Goal: Task Accomplishment & Management: Manage account settings

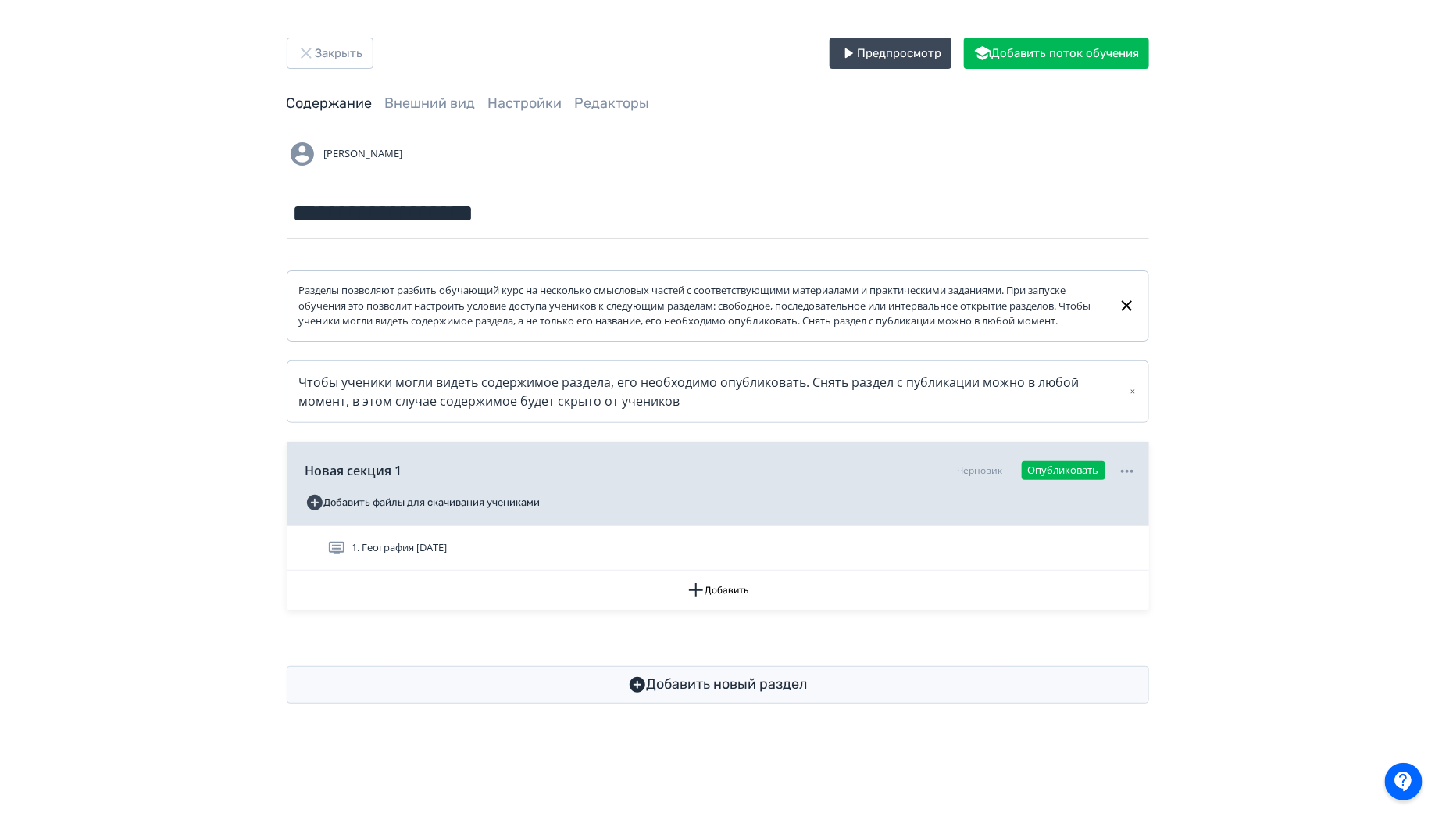
click at [1139, 484] on div "Новая секция 1 Черновик Опубликовать Добавить файлы для скачивания учениками" at bounding box center [718, 483] width 863 height 84
click at [1134, 480] on icon at bounding box center [1127, 471] width 19 height 19
click at [968, 478] on div "Удалить" at bounding box center [717, 406] width 1435 height 813
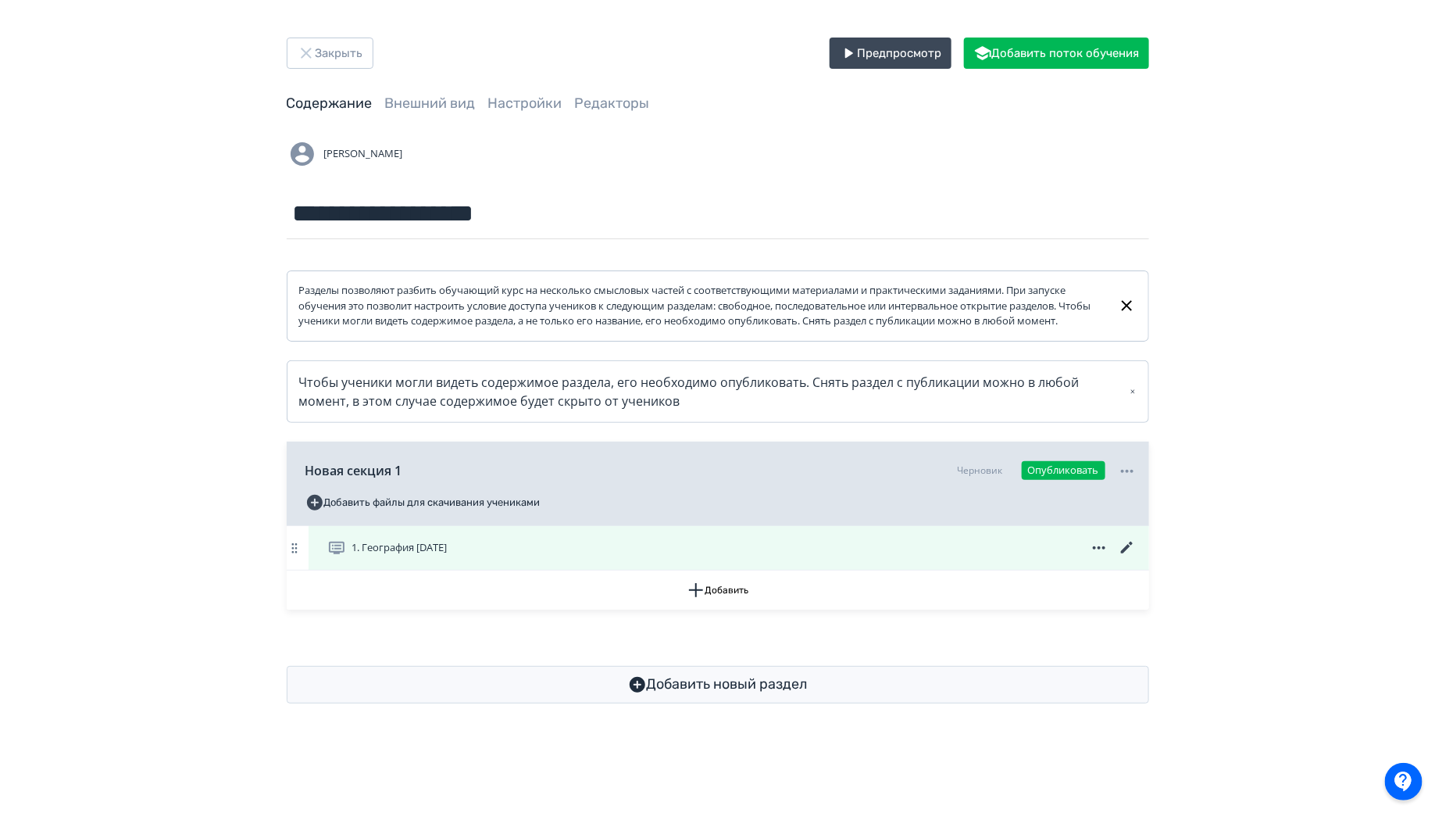
click at [1130, 552] on icon at bounding box center [1127, 547] width 19 height 19
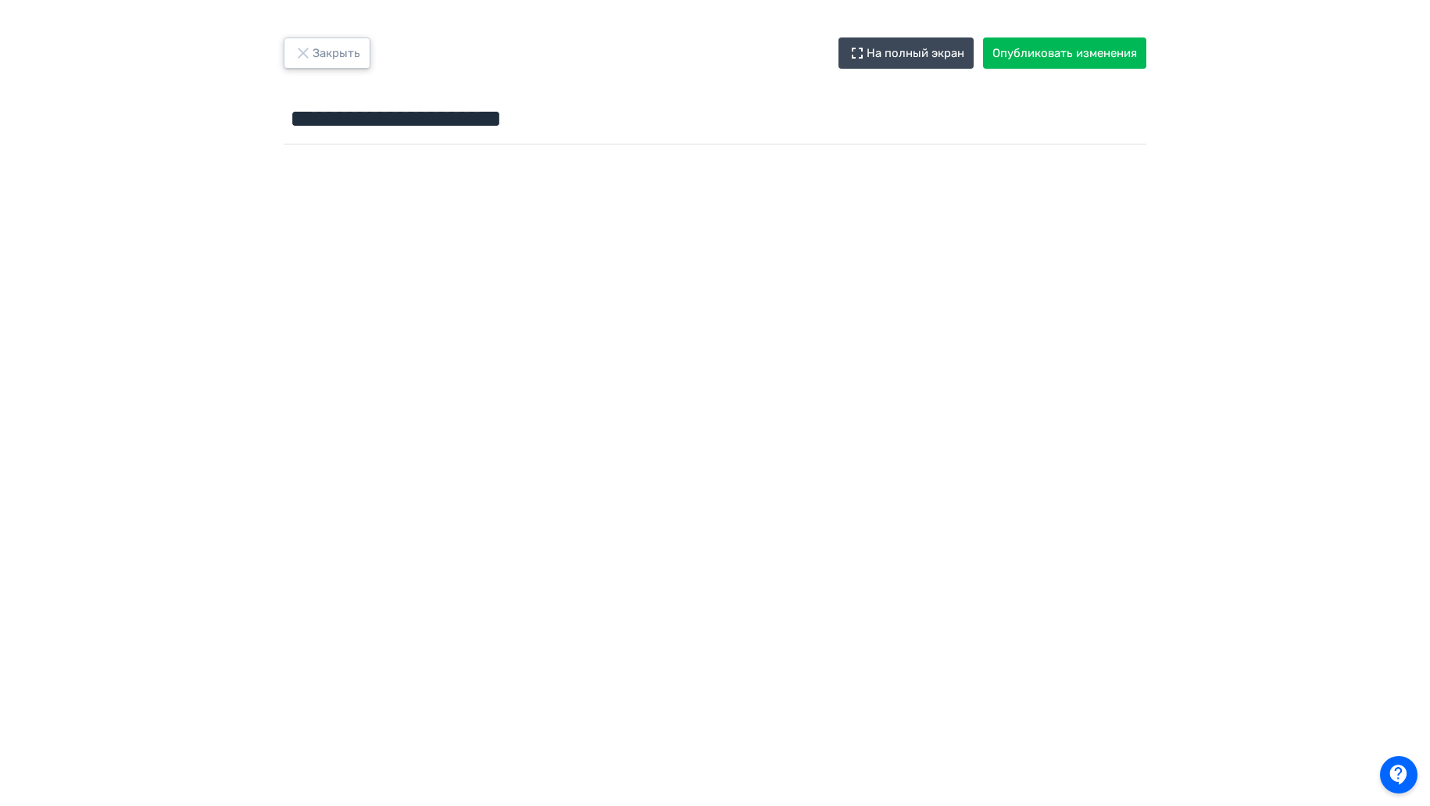
click at [317, 59] on button "Закрыть" at bounding box center [327, 53] width 87 height 31
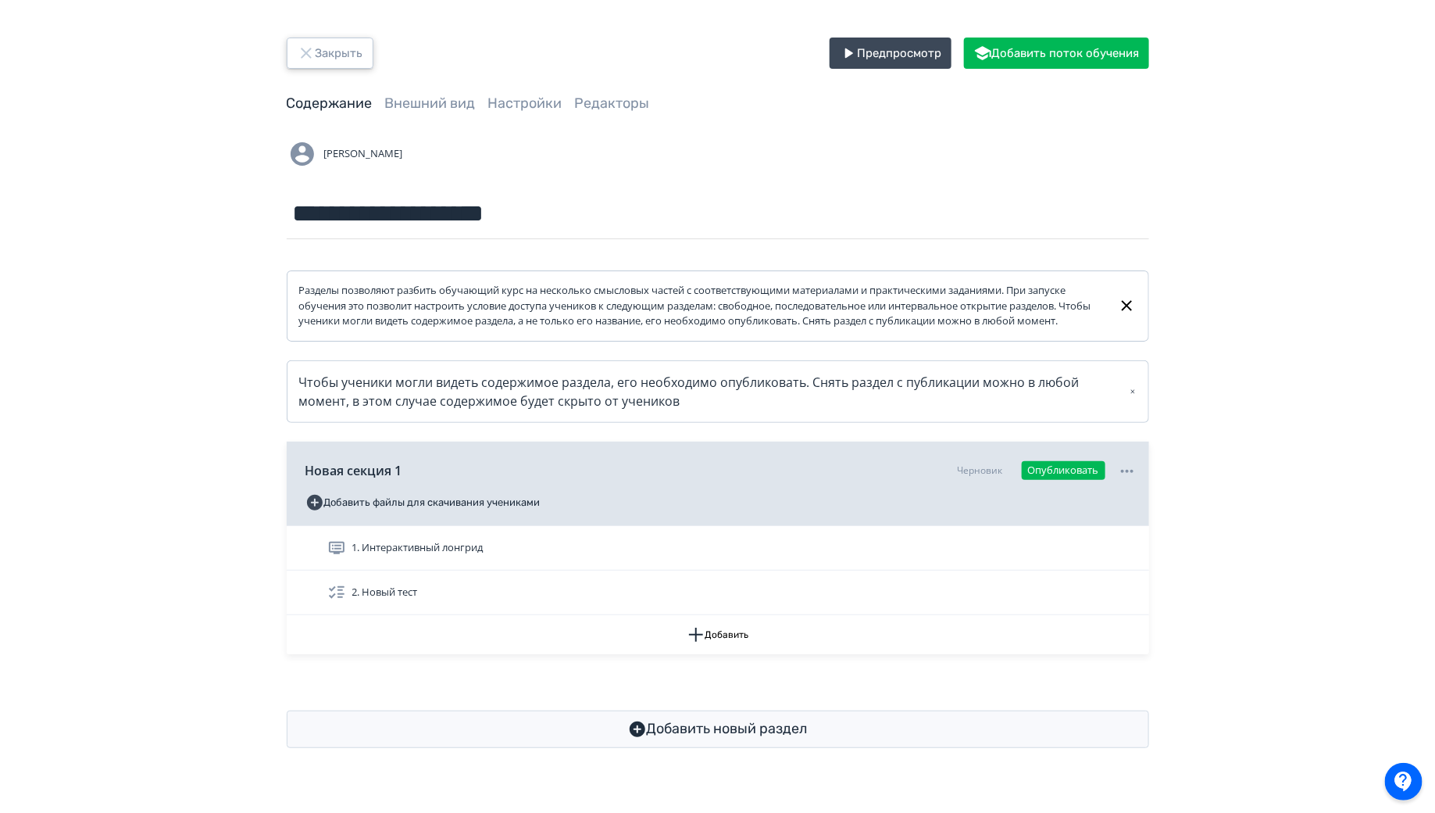
click at [297, 54] on icon "button" at bounding box center [306, 53] width 19 height 19
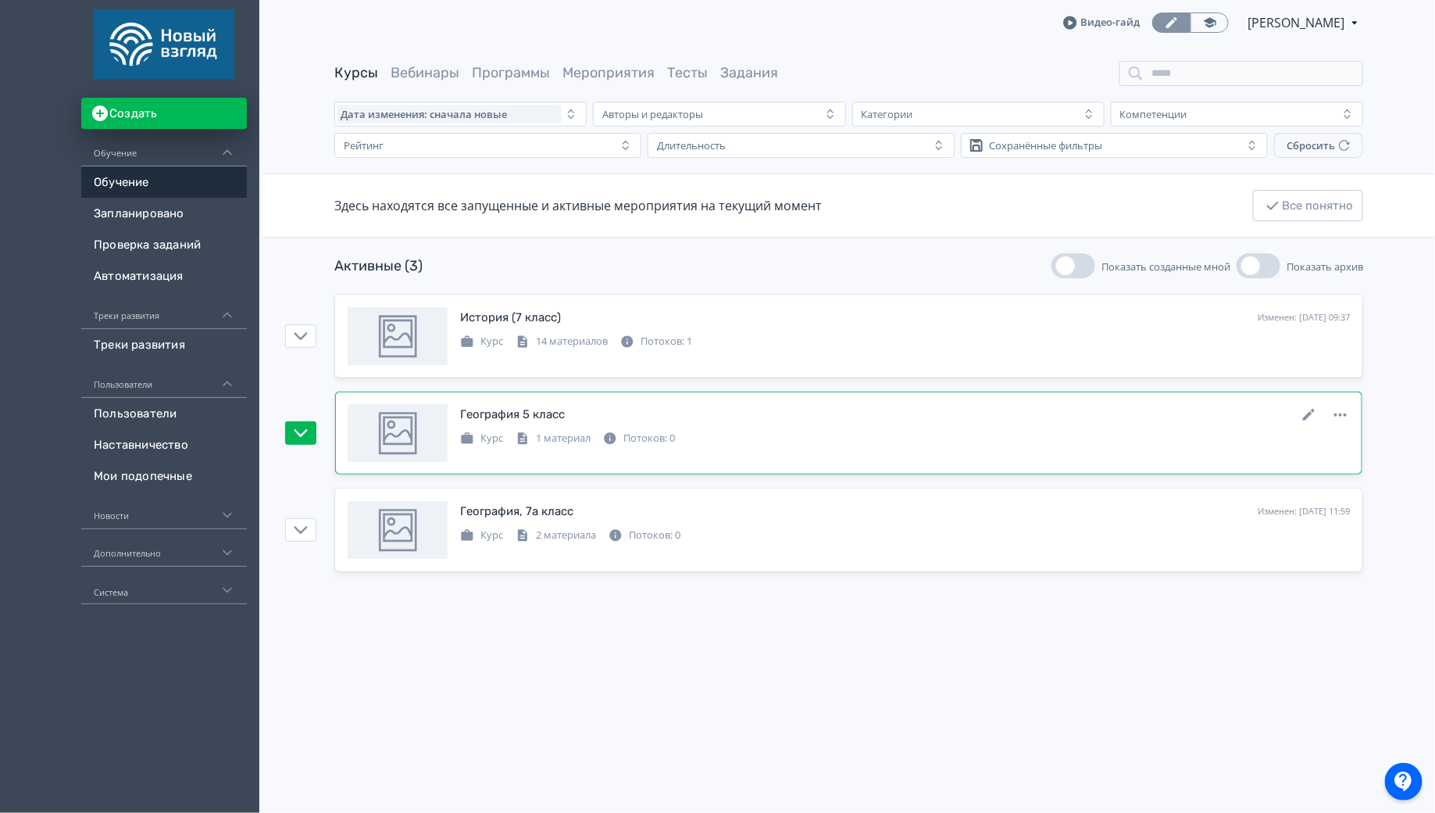
click at [547, 431] on div "1 материал" at bounding box center [553, 438] width 75 height 16
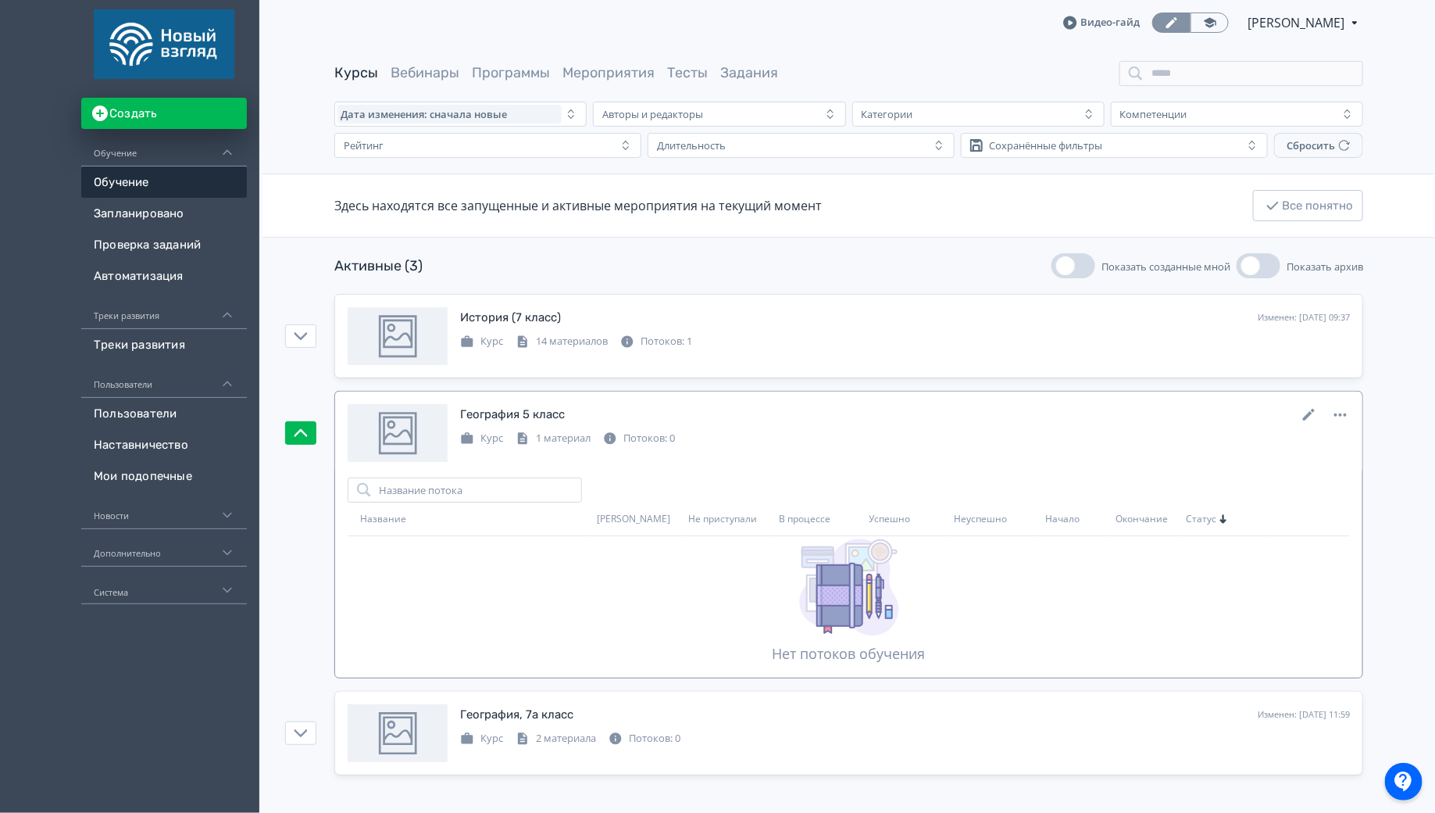
click at [488, 395] on link "География 5 класс Изменен: [DATE] 17:09 Курс 1 материал Потоков: 0" at bounding box center [848, 432] width 1027 height 83
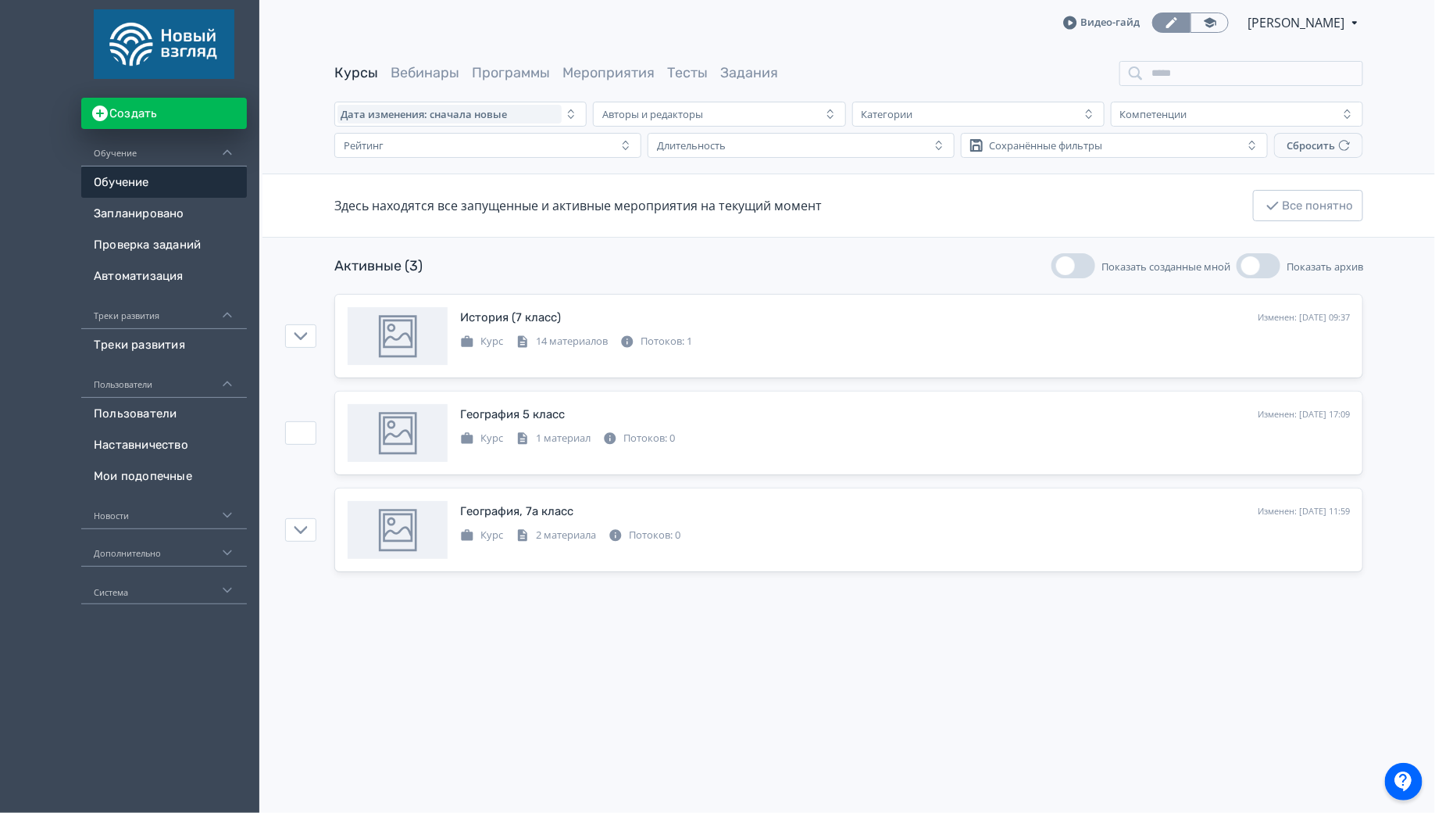
click at [546, 438] on div "1 материал" at bounding box center [553, 438] width 75 height 16
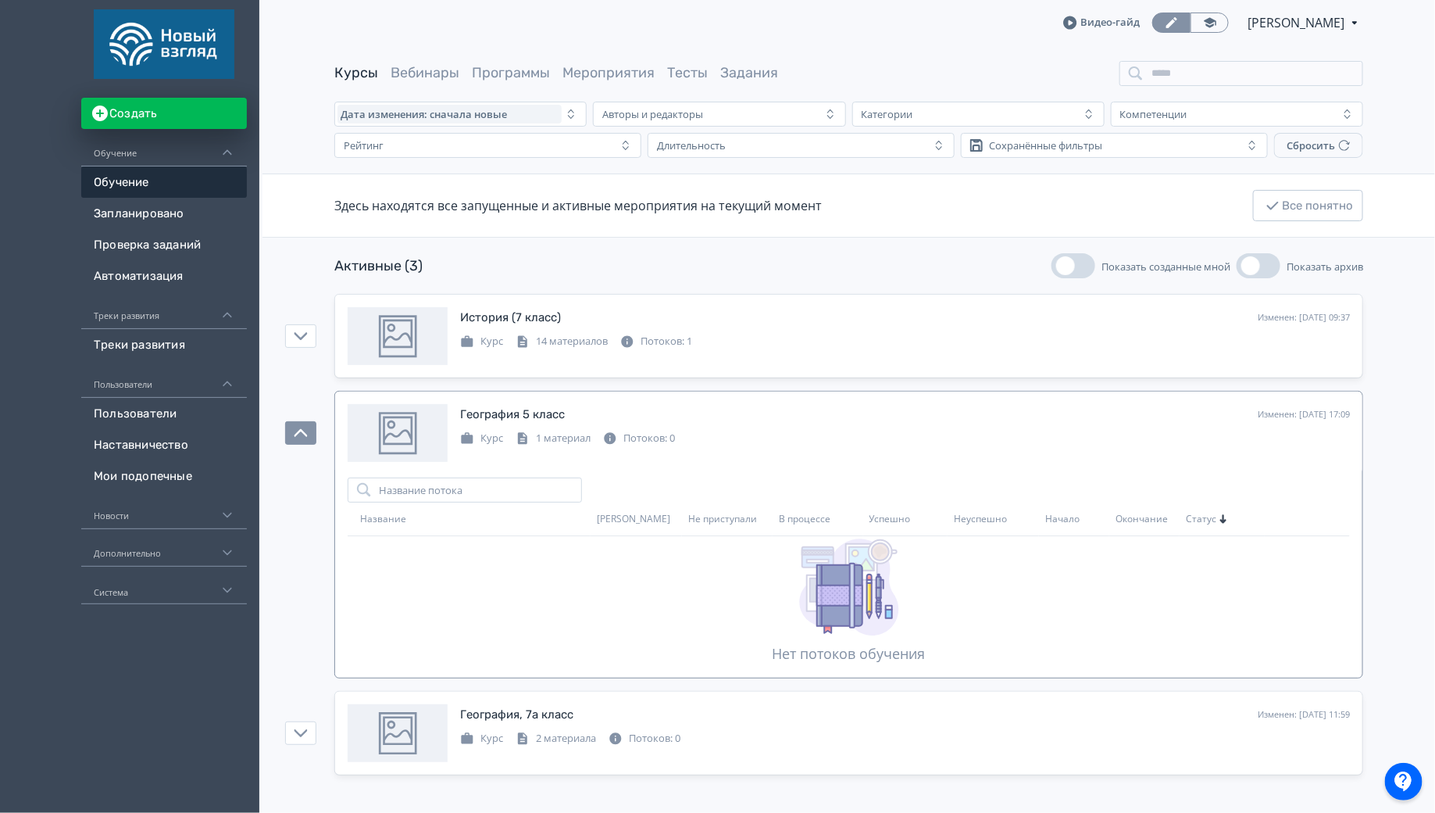
click at [398, 444] on div at bounding box center [398, 433] width 100 height 58
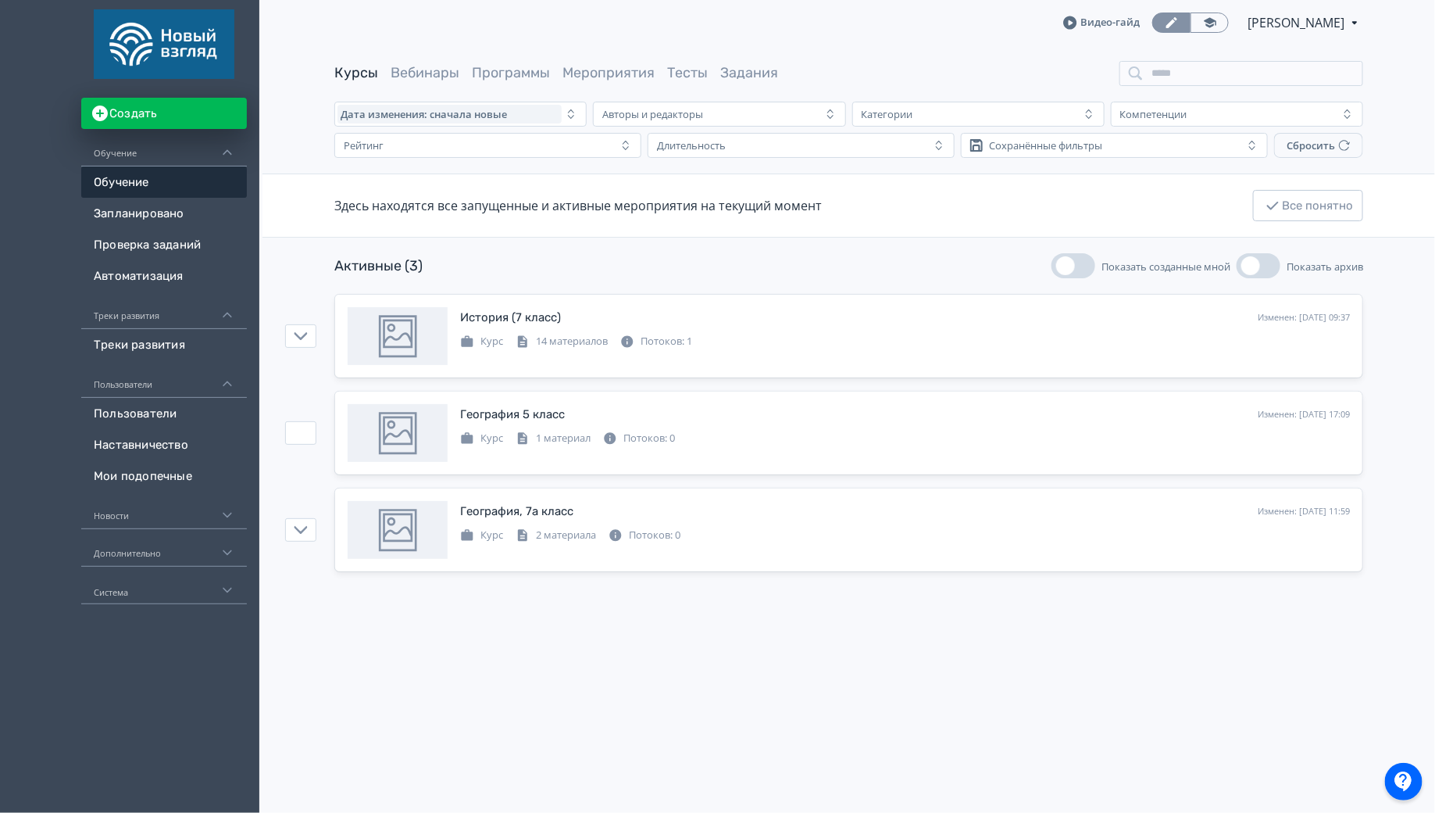
click at [0, 0] on icon at bounding box center [0, 0] width 0 height 0
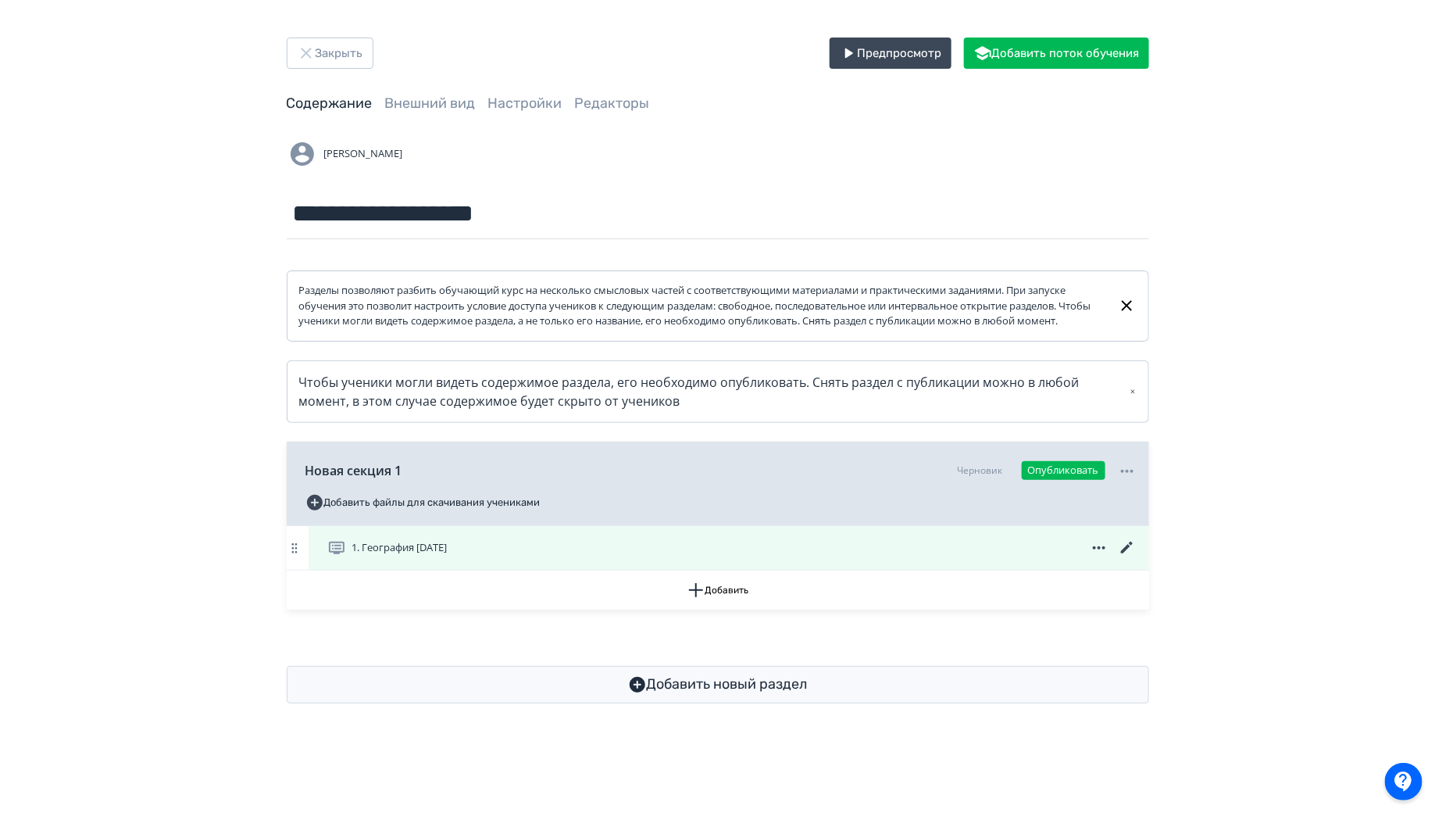
click at [1130, 549] on icon at bounding box center [1126, 547] width 12 height 12
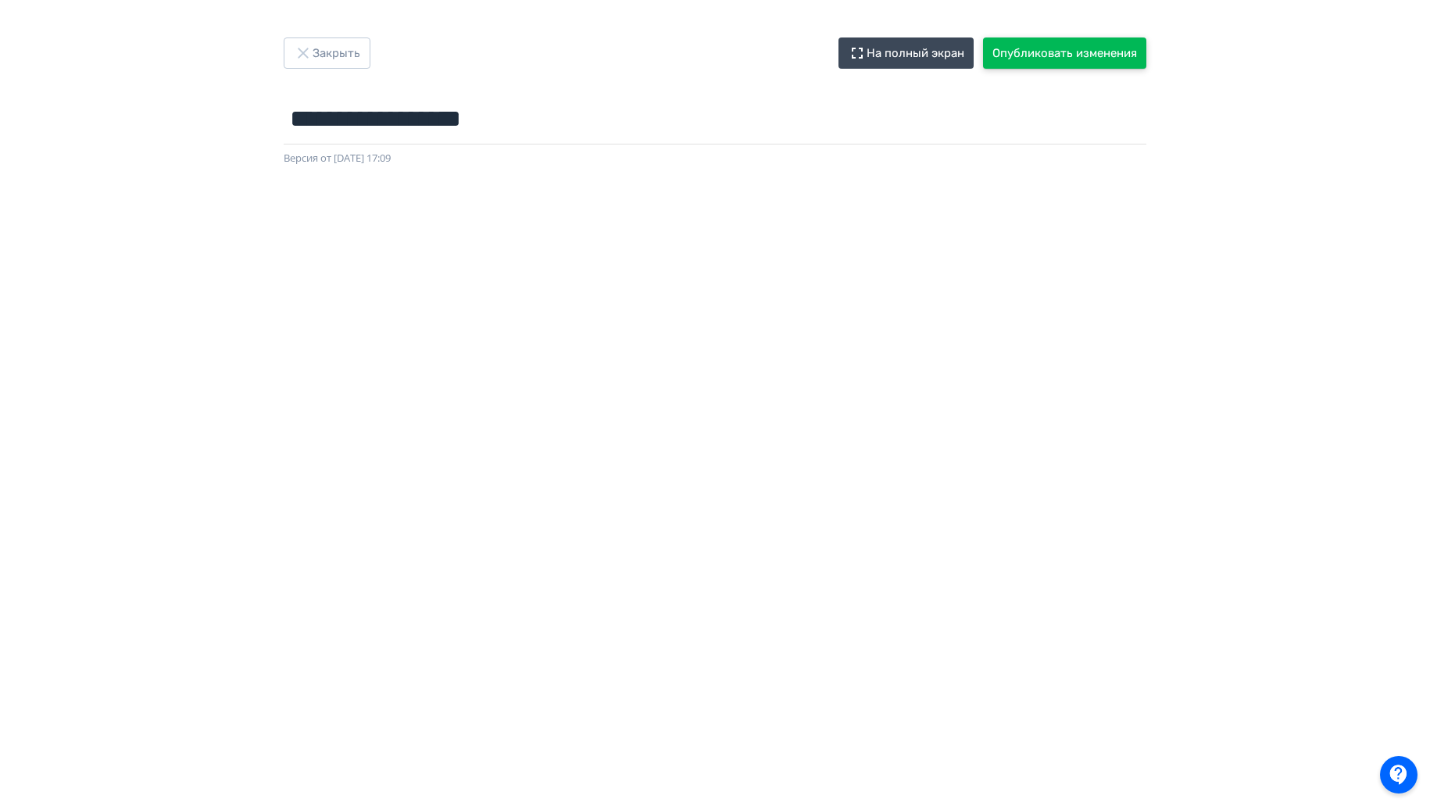
click at [1049, 61] on button "Опубликовать изменения" at bounding box center [1064, 53] width 163 height 31
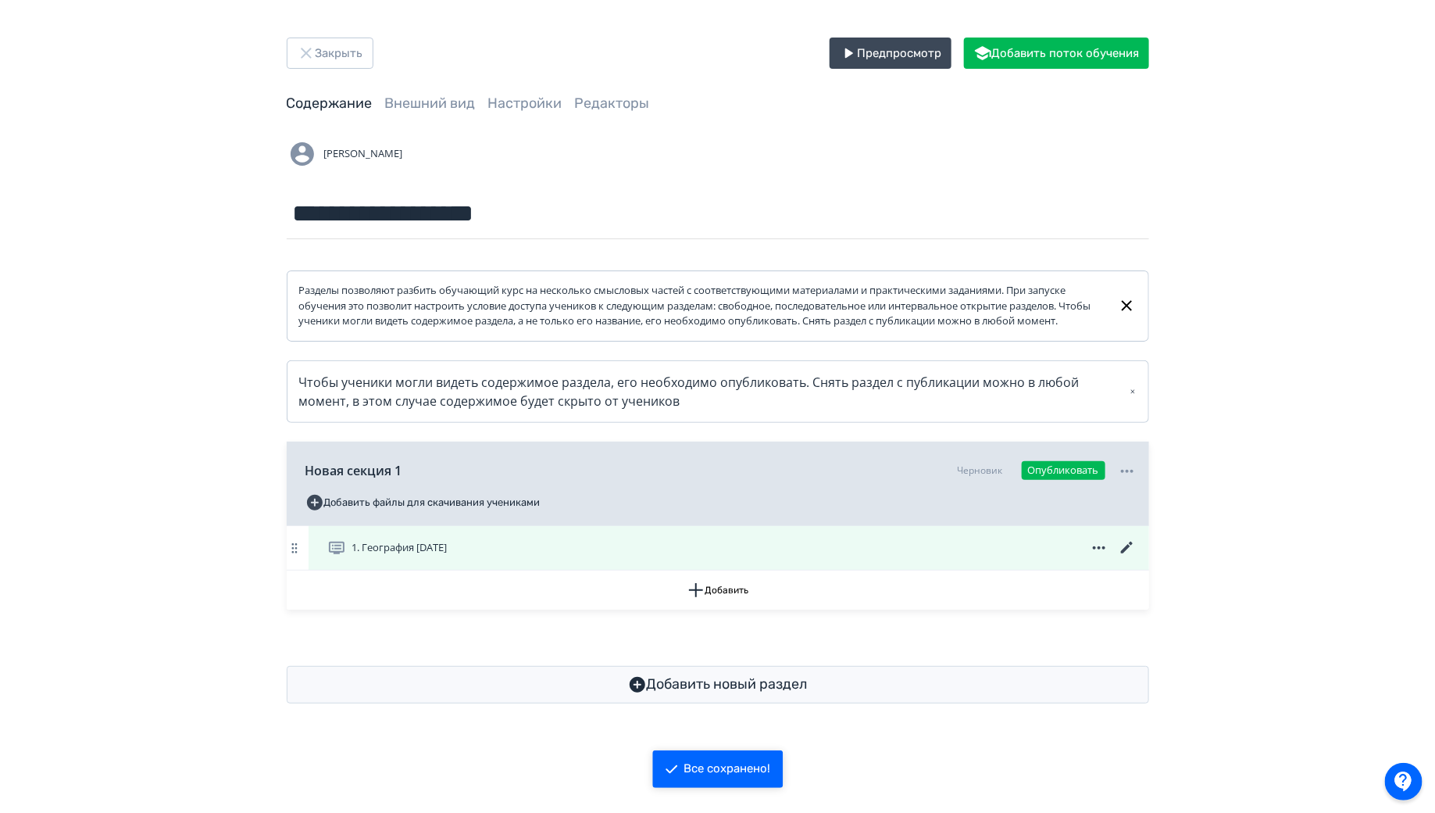
click at [502, 545] on div "1. География [DATE]" at bounding box center [731, 547] width 809 height 19
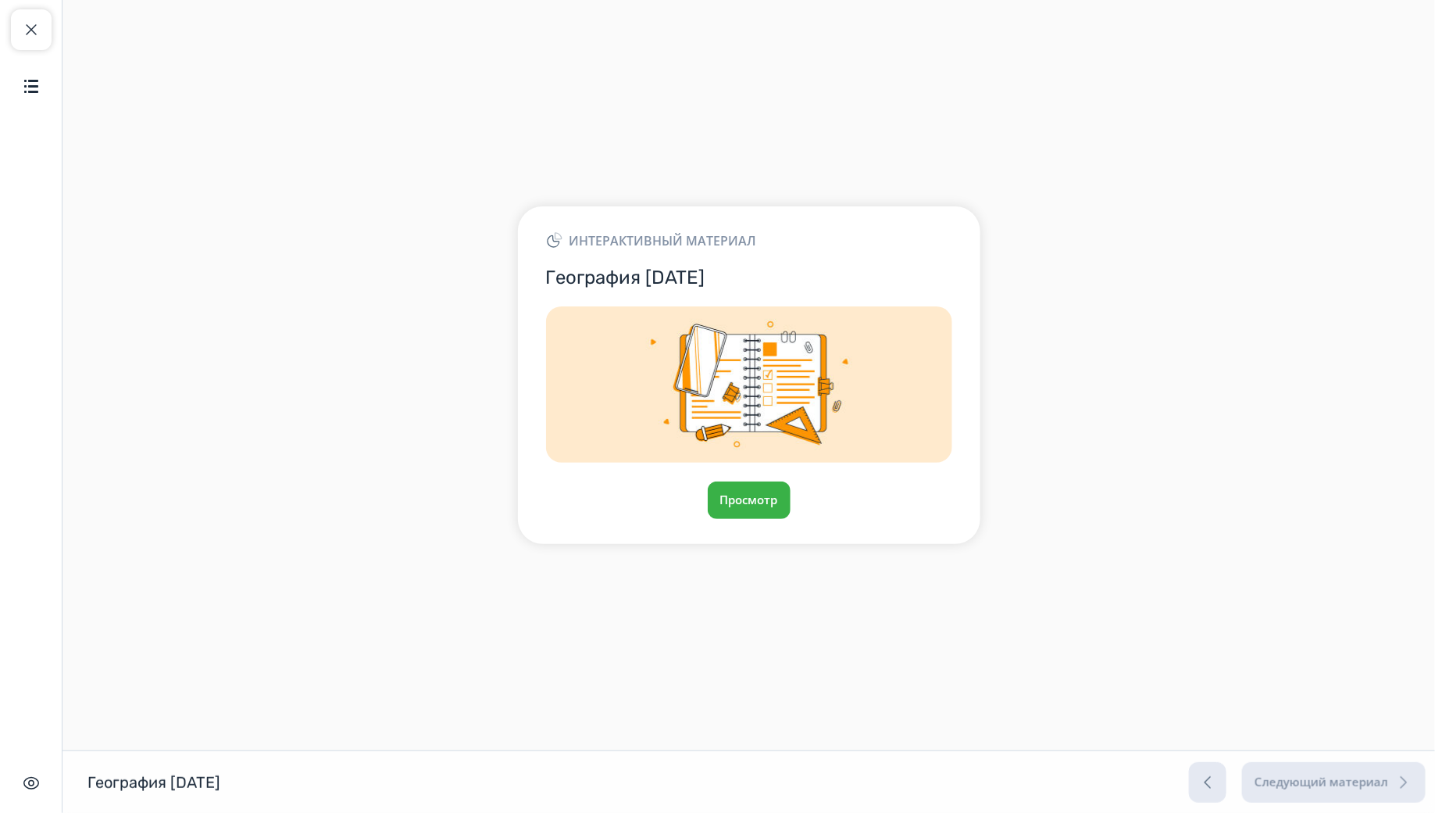
click at [728, 478] on div "Интерактивный материал География [DATE] Просмотр" at bounding box center [749, 374] width 463 height 337
click at [735, 493] on button "Просмотр" at bounding box center [749, 500] width 84 height 38
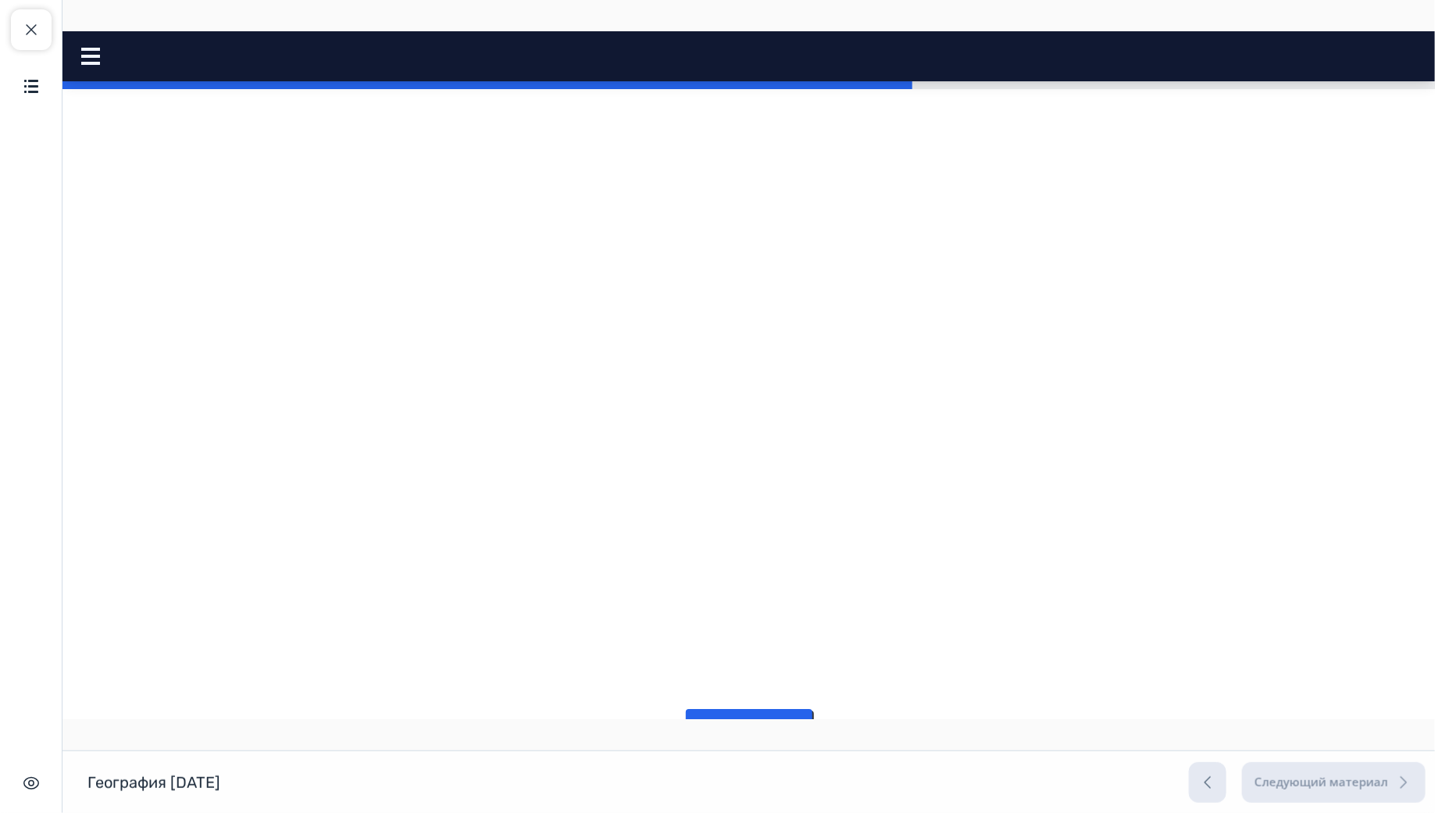
scroll to position [2721, 0]
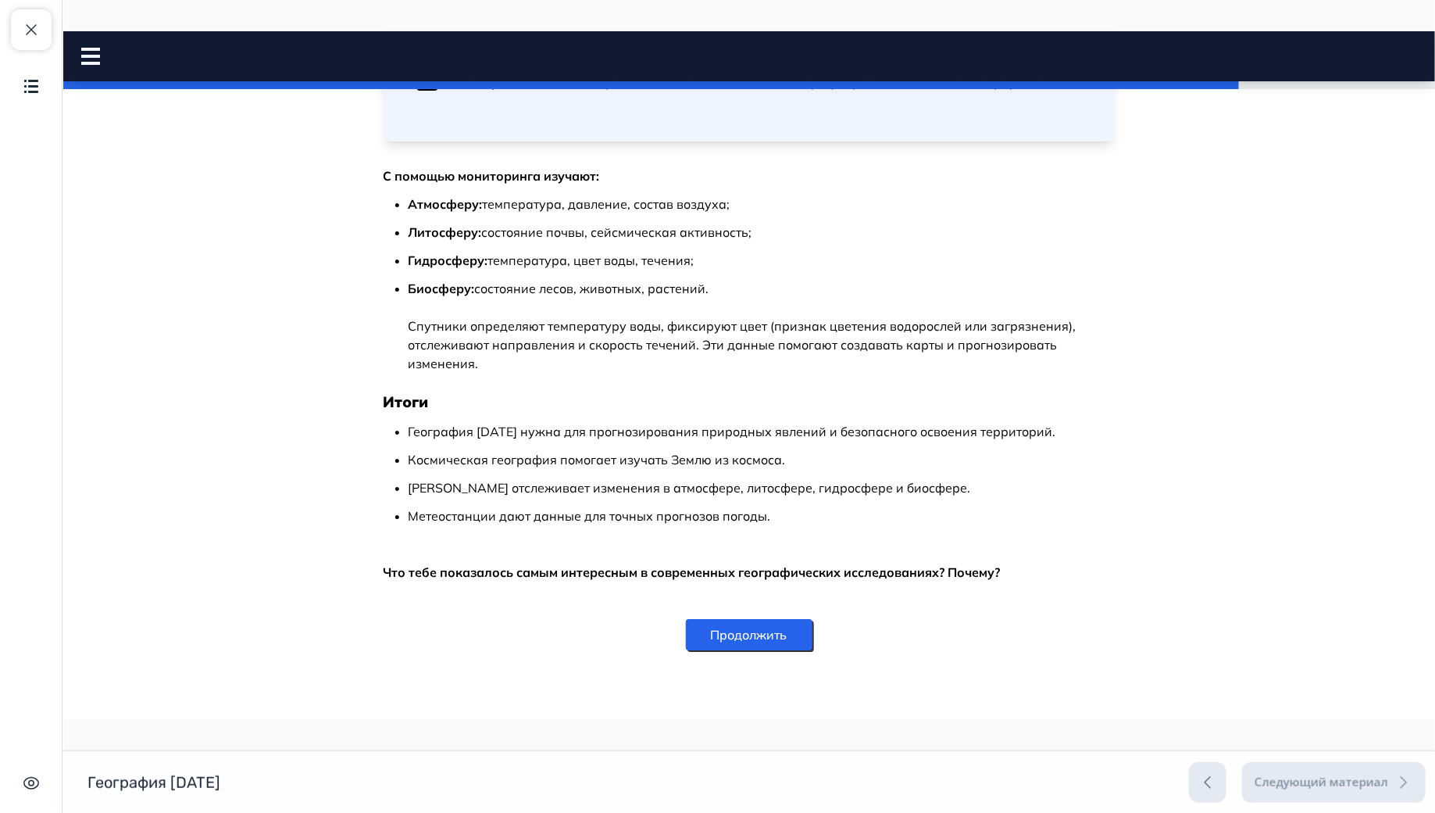
click at [741, 642] on button "Продолжить" at bounding box center [748, 633] width 127 height 31
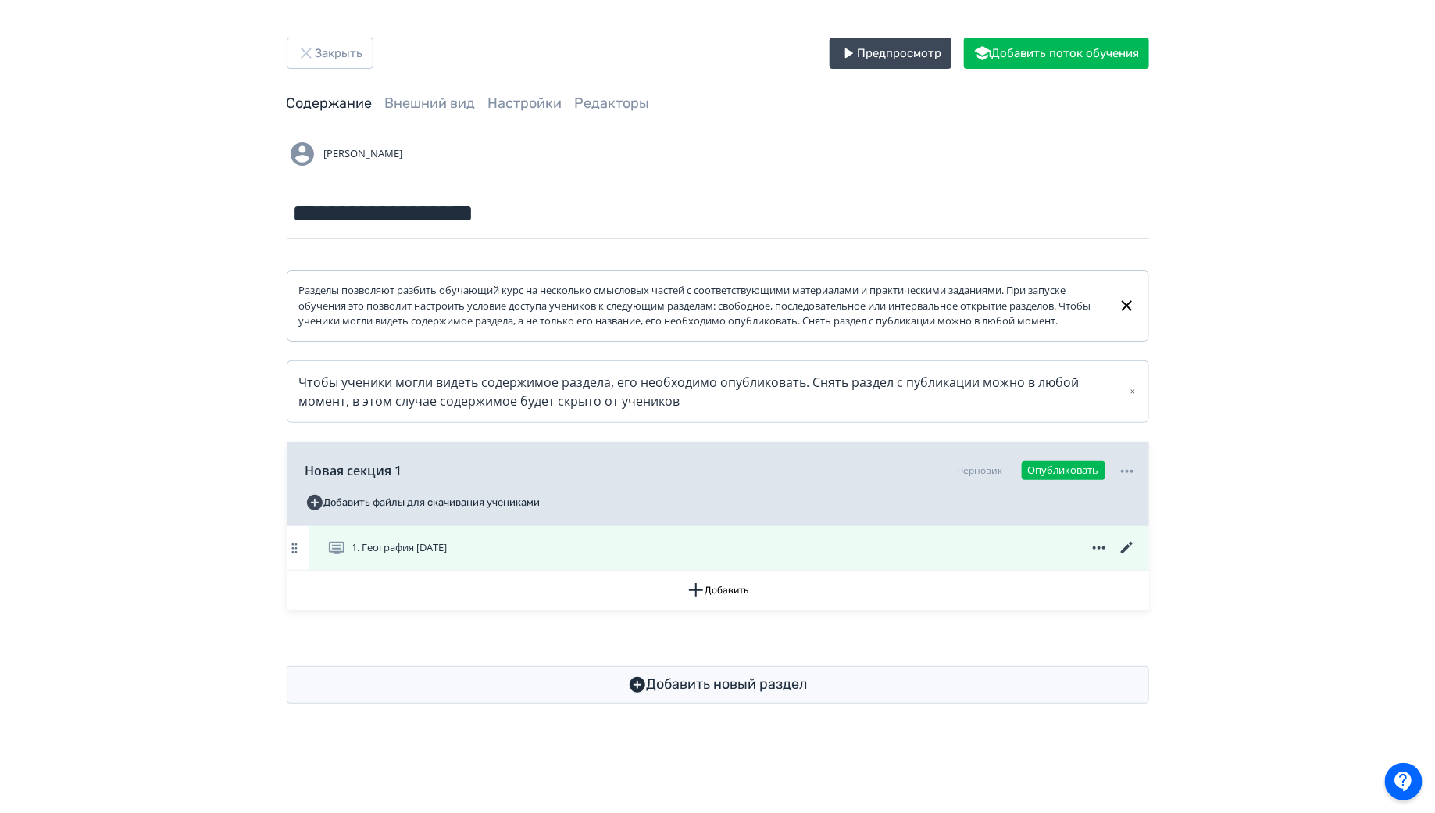
click at [1126, 553] on icon at bounding box center [1126, 547] width 12 height 12
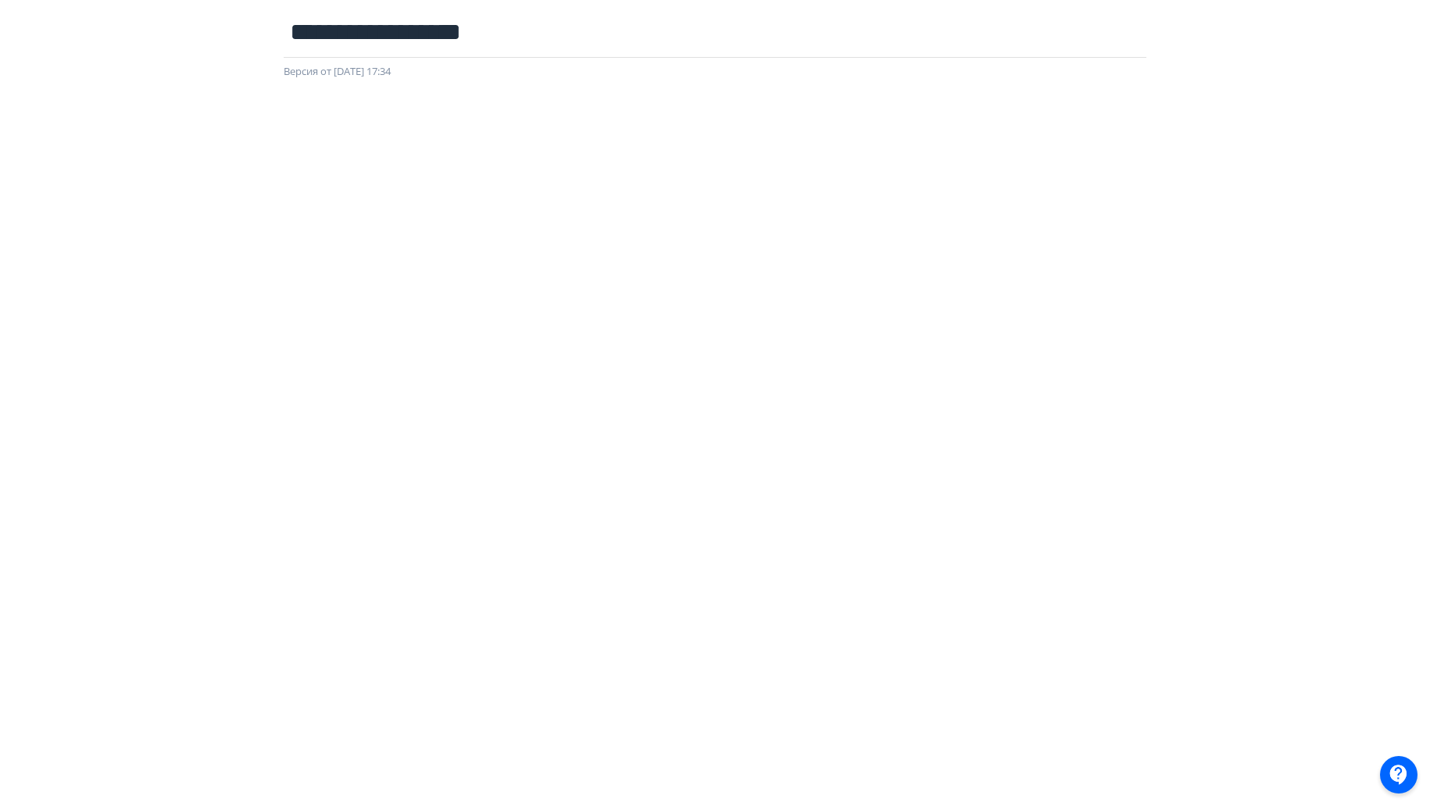
scroll to position [93, 0]
